Goal: Task Accomplishment & Management: Manage account settings

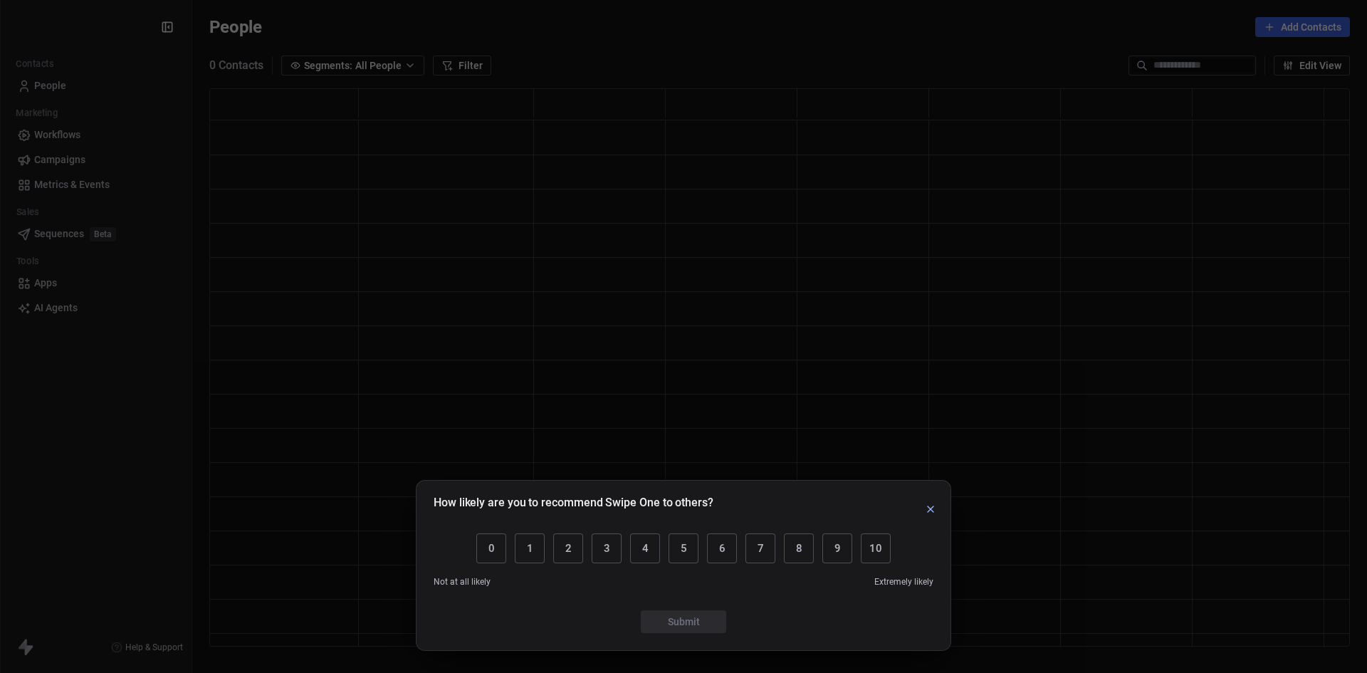
scroll to position [547, 1130]
